Goal: Task Accomplishment & Management: Manage account settings

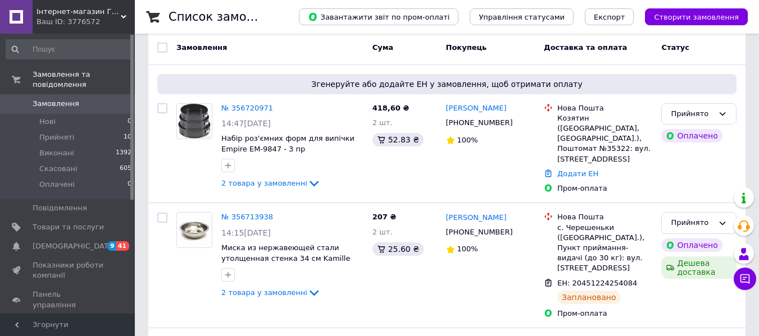
scroll to position [56, 0]
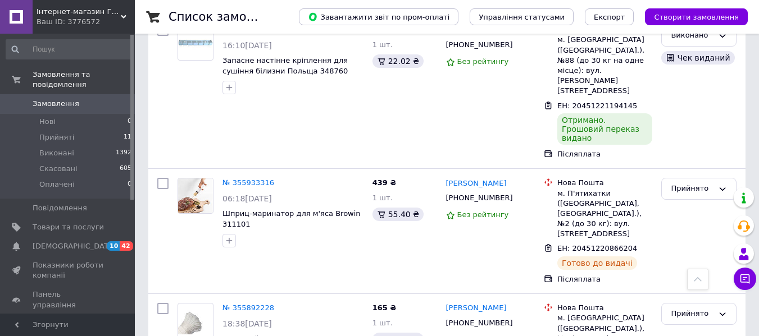
scroll to position [2070, 0]
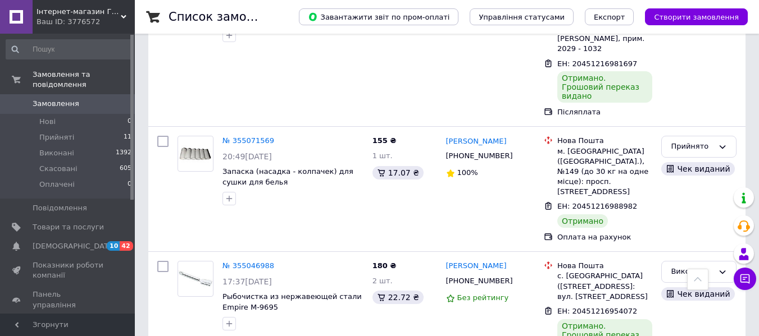
scroll to position [1011, 0]
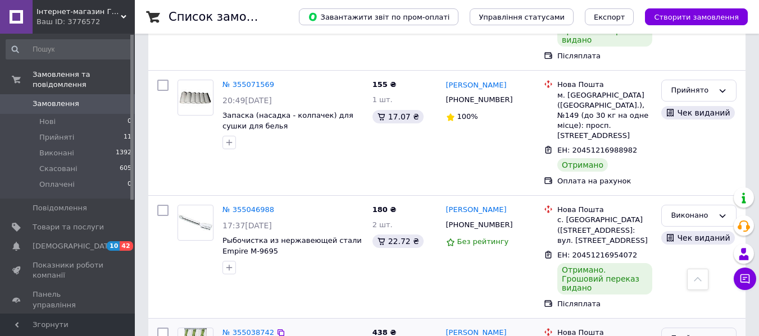
click at [702, 333] on div "Прийнято" at bounding box center [692, 339] width 43 height 12
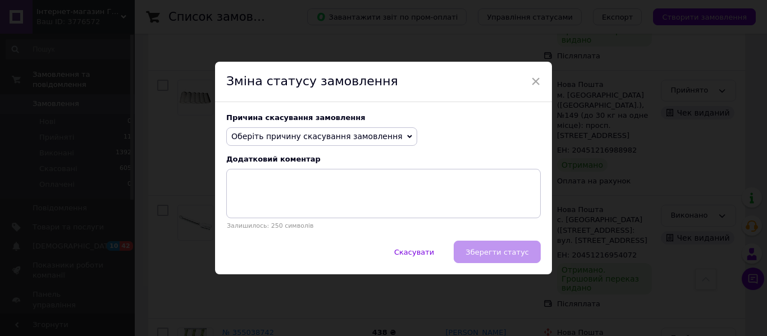
click at [339, 135] on span "Оберіть причину скасування замовлення" at bounding box center [316, 136] width 171 height 9
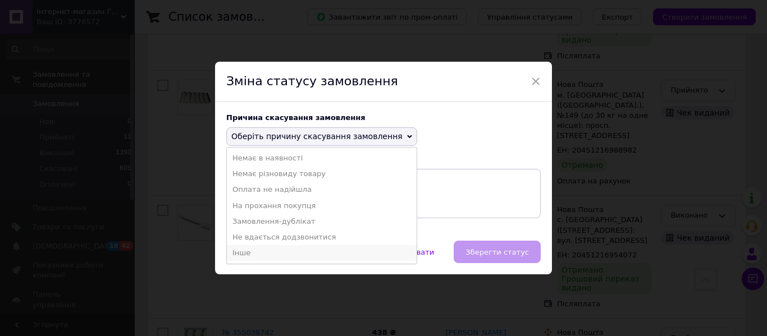
click at [260, 256] on li "Інше" at bounding box center [322, 253] width 190 height 16
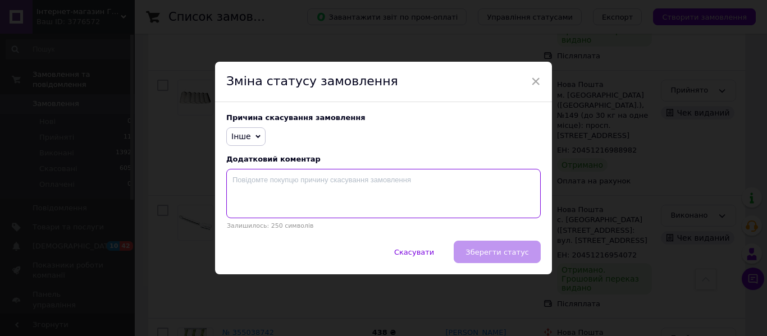
click at [259, 198] on textarea at bounding box center [383, 193] width 315 height 49
type textarea "відмова від отримання"
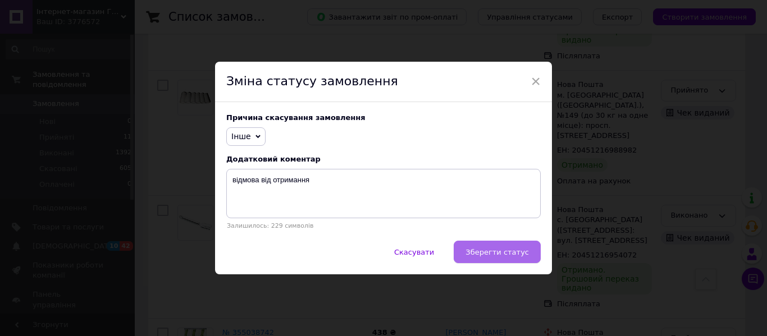
click at [472, 254] on button "Зберегти статус" at bounding box center [497, 252] width 87 height 22
